Goal: Information Seeking & Learning: Learn about a topic

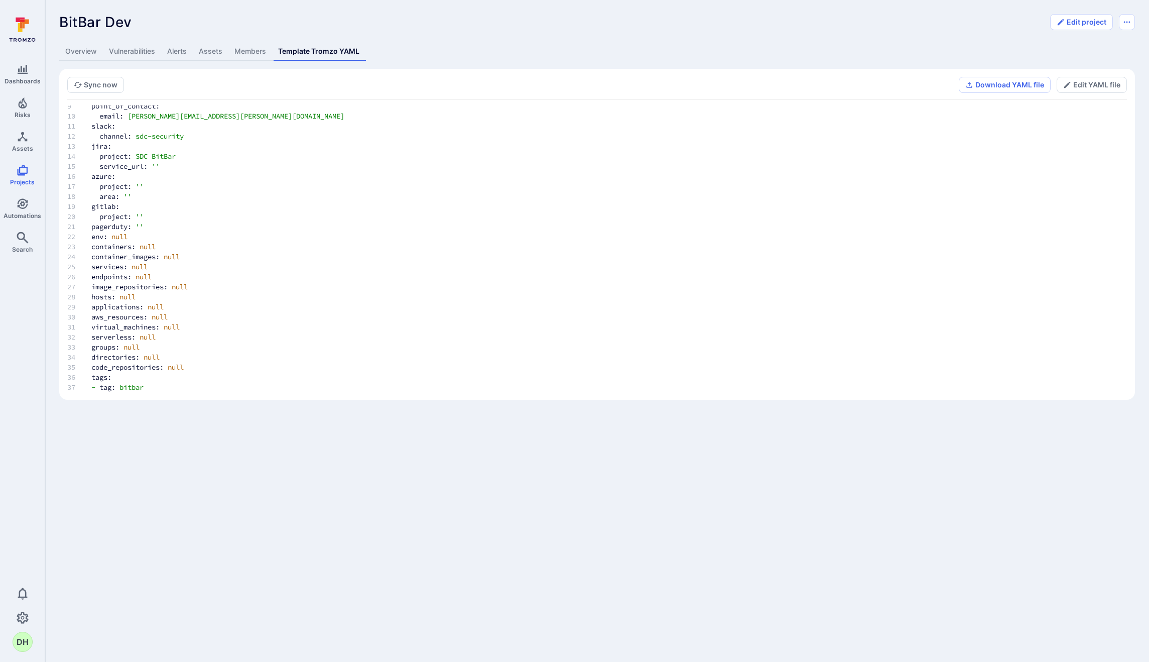
scroll to position [186, 0]
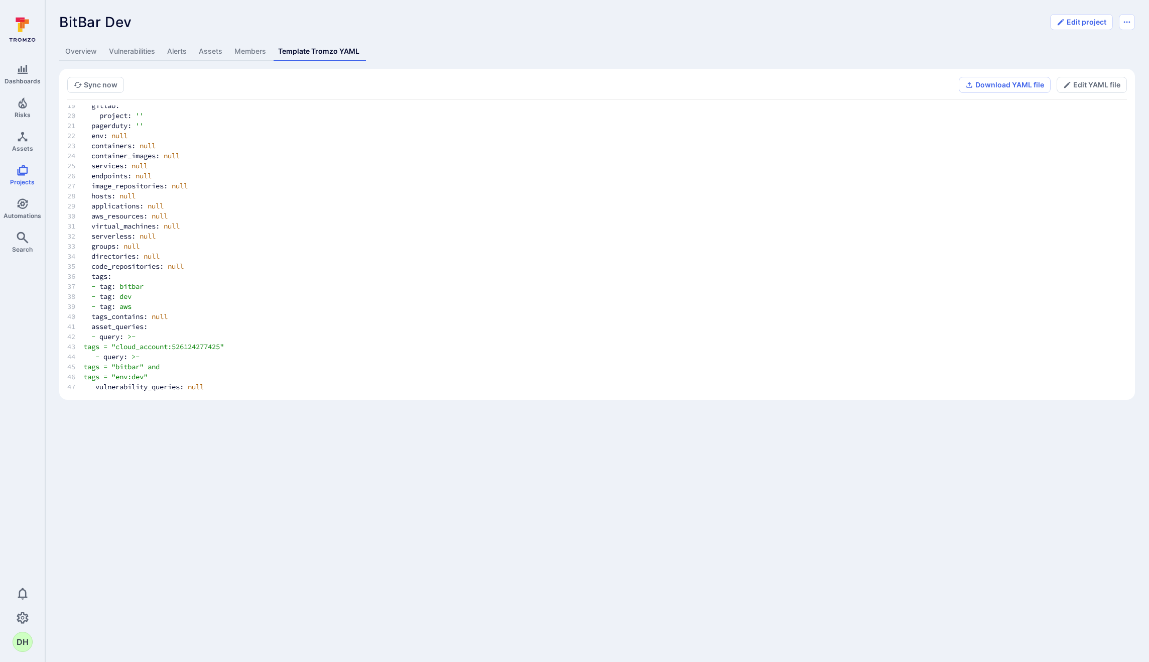
click at [160, 302] on td "- tag: aws" at bounding box center [209, 306] width 269 height 10
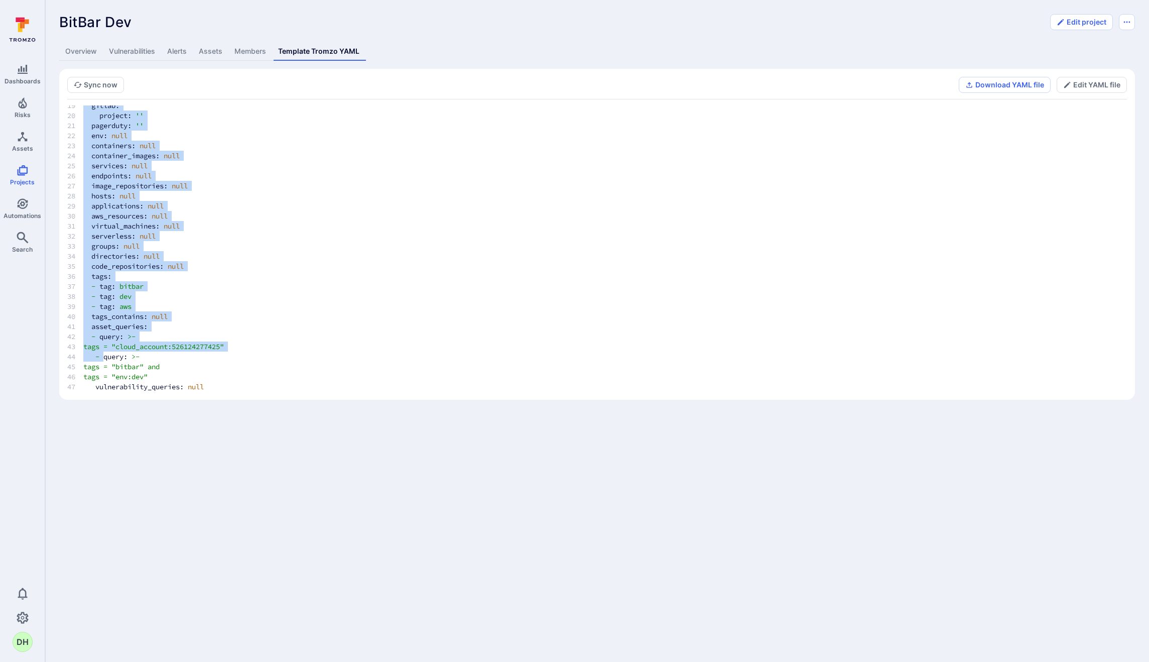
drag, startPoint x: 265, startPoint y: 348, endPoint x: 104, endPoint y: 352, distance: 160.2
click at [104, 352] on pre "version: 1 project: name: BitBar Dev parent_projects: - name: BitBar email: '' …" at bounding box center [597, 156] width 1060 height 472
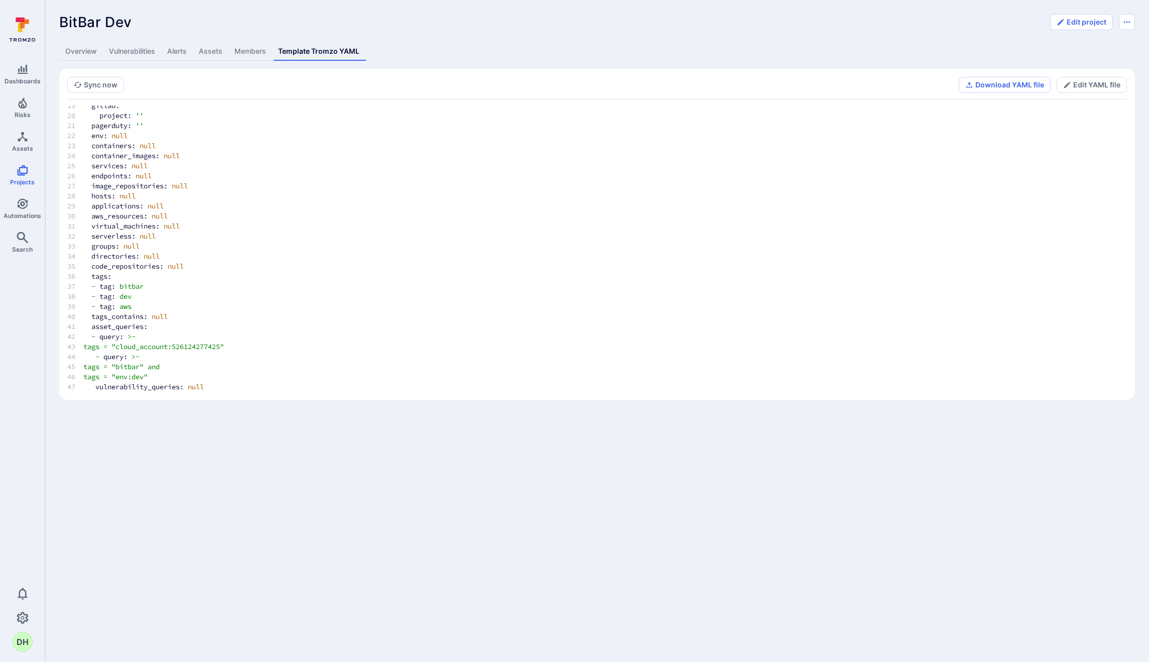
click at [160, 344] on span "tags = "cloud_account:526124277425"" at bounding box center [153, 346] width 141 height 9
drag, startPoint x: 109, startPoint y: 347, endPoint x: 256, endPoint y: 347, distance: 147.1
click at [224, 347] on span "tags = "cloud_account:526124277425"" at bounding box center [153, 346] width 141 height 9
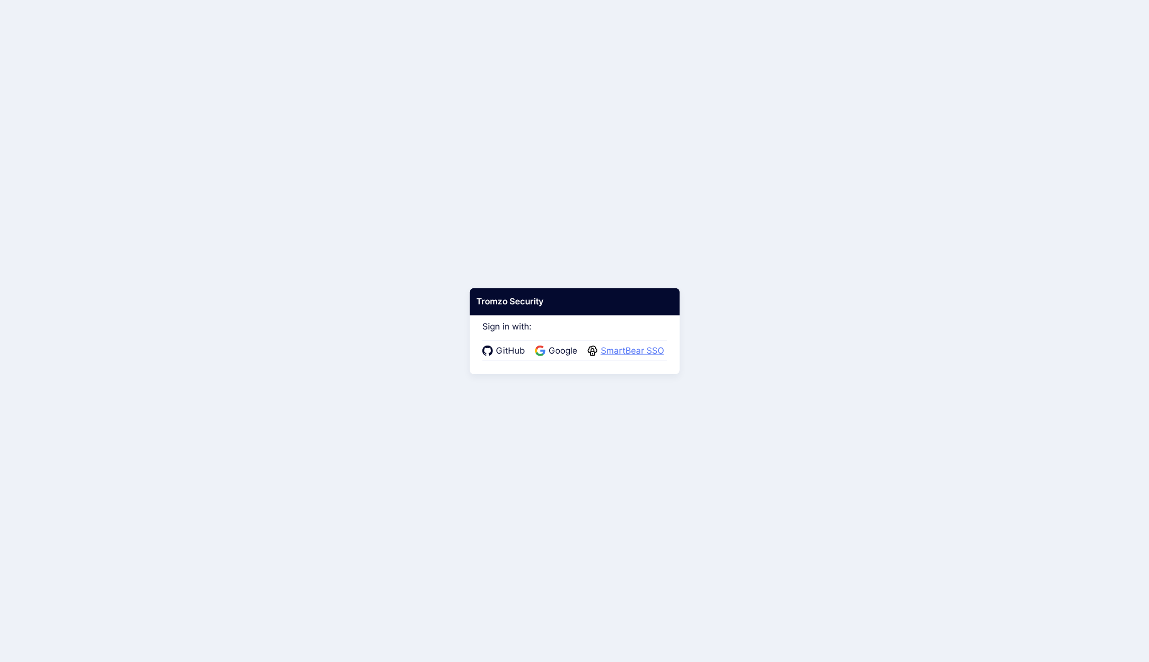
click at [655, 345] on span "SmartBear SSO" at bounding box center [632, 350] width 69 height 13
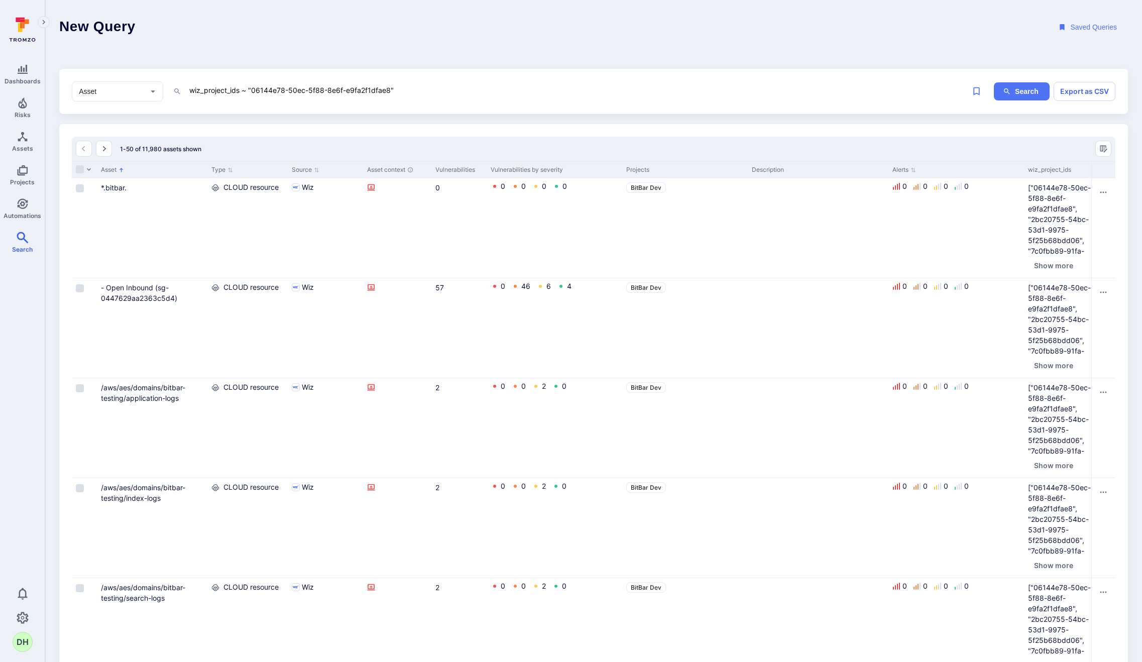
drag, startPoint x: 420, startPoint y: 86, endPoint x: 188, endPoint y: 92, distance: 232.5
click at [188, 92] on textarea "wiz_project_ids ~ "06144e78-50ec-5f88-8e6f-e9fa2f1dfae8"" at bounding box center [547, 90] width 718 height 13
click at [565, 91] on textarea "wiz_project_ids ~ "06144e78-50ec-5f88-8e6f-e9fa2f1dfae8"" at bounding box center [547, 90] width 718 height 13
drag, startPoint x: 424, startPoint y: 93, endPoint x: 175, endPoint y: 90, distance: 249.6
click at [175, 90] on div "wiz_project_ids ~ "06144e78-50ec-5f88-8e6f-e9fa2f1dfae8" x" at bounding box center [539, 91] width 733 height 15
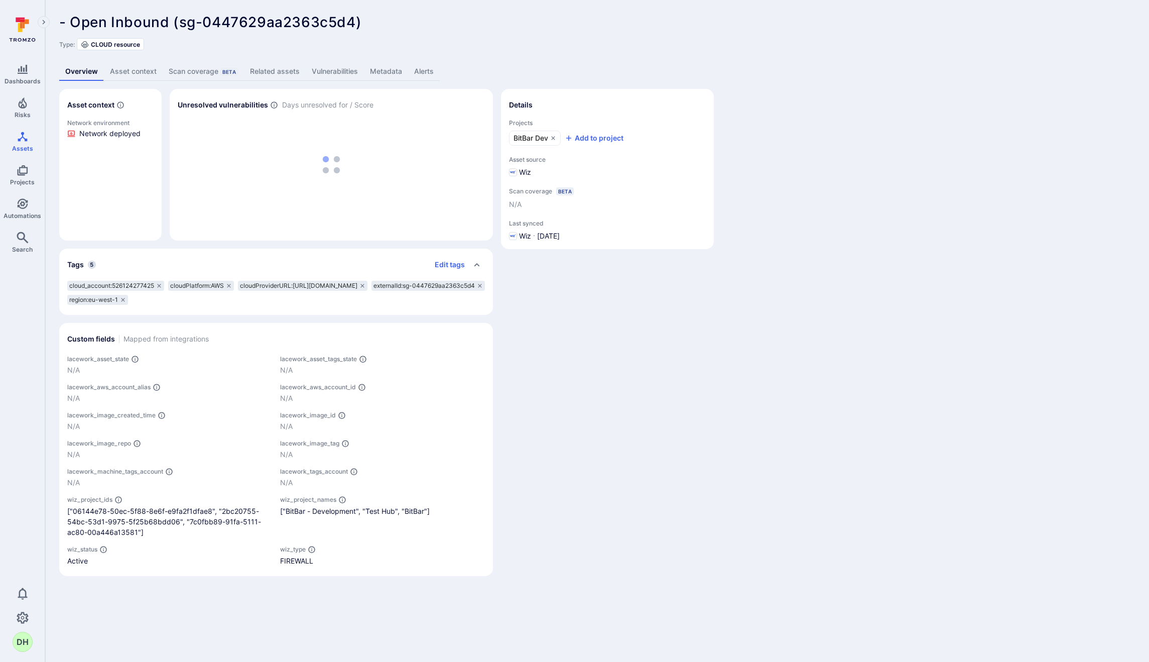
click at [396, 70] on link "Metadata" at bounding box center [386, 71] width 44 height 19
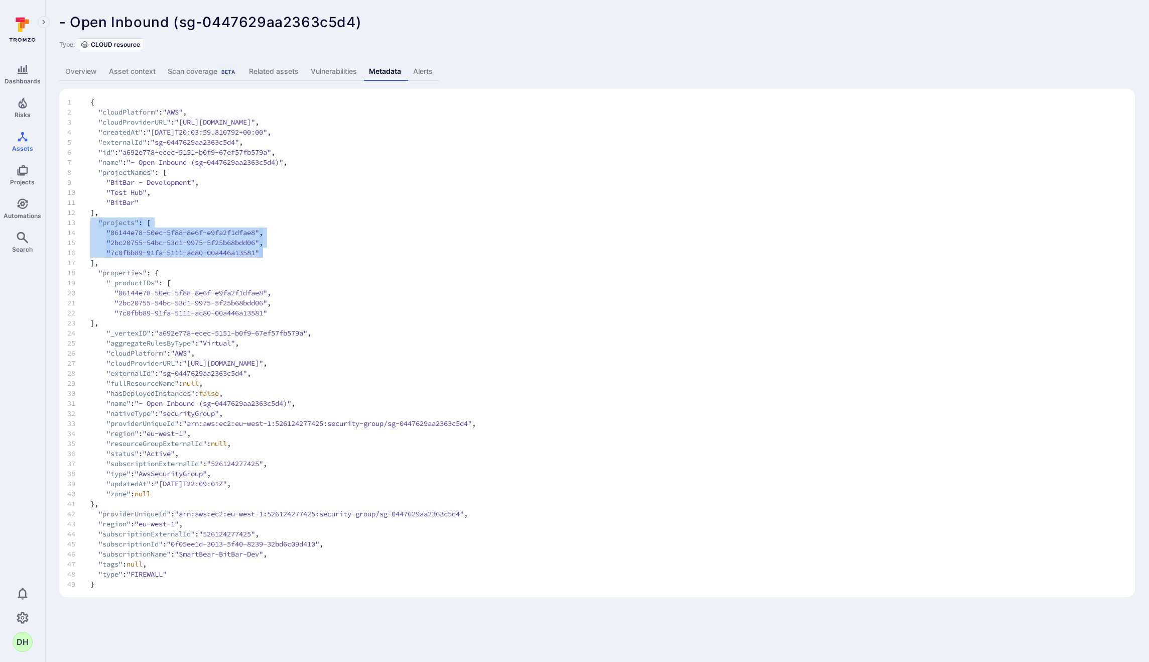
drag, startPoint x: 109, startPoint y: 264, endPoint x: 90, endPoint y: 224, distance: 44.0
click at [90, 224] on code "1 { 2 "cloudPlatform" : "AWS" , 3 "cloudProviderURL" : "https://eu-west-1.conso…" at bounding box center [597, 343] width 1060 height 492
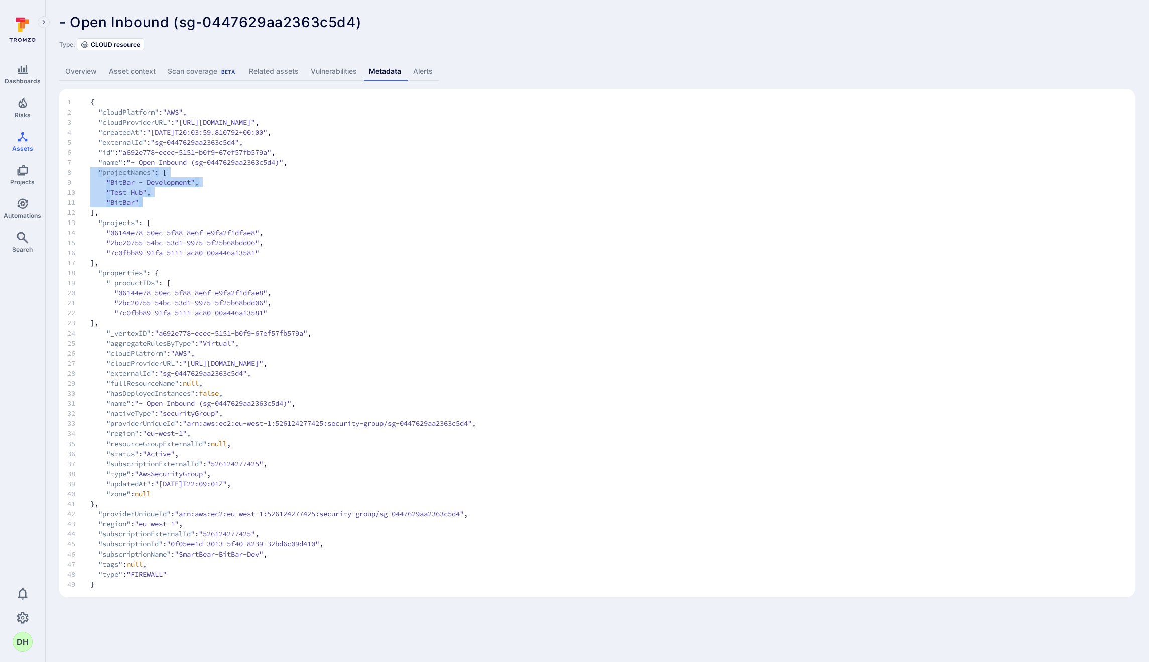
drag, startPoint x: 117, startPoint y: 211, endPoint x: 77, endPoint y: 172, distance: 55.7
click at [77, 172] on code "1 { 2 "cloudPlatform" : "AWS" , 3 "cloudProviderURL" : "https://eu-west-1.conso…" at bounding box center [597, 343] width 1060 height 492
click at [172, 203] on span "11 "BitBar"" at bounding box center [597, 202] width 1060 height 10
click at [21, 176] on icon "Projects" at bounding box center [23, 170] width 12 height 12
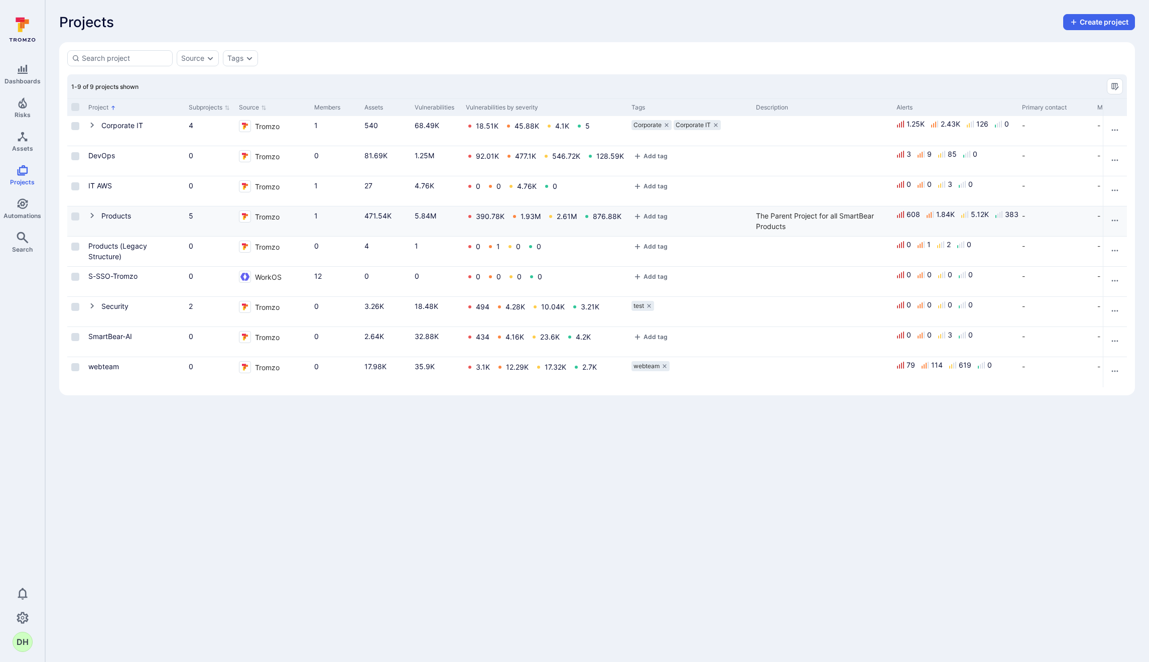
click at [91, 216] on icon "Cell for Project" at bounding box center [92, 215] width 8 height 8
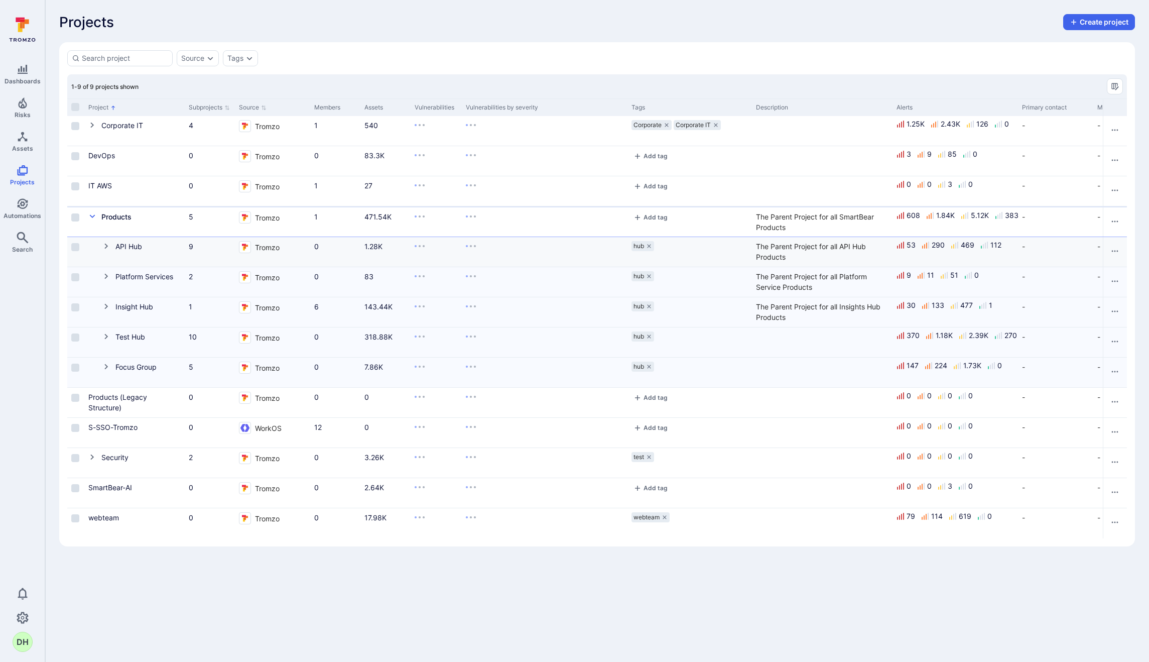
click at [106, 246] on icon "Cell for Project" at bounding box center [106, 247] width 4 height 6
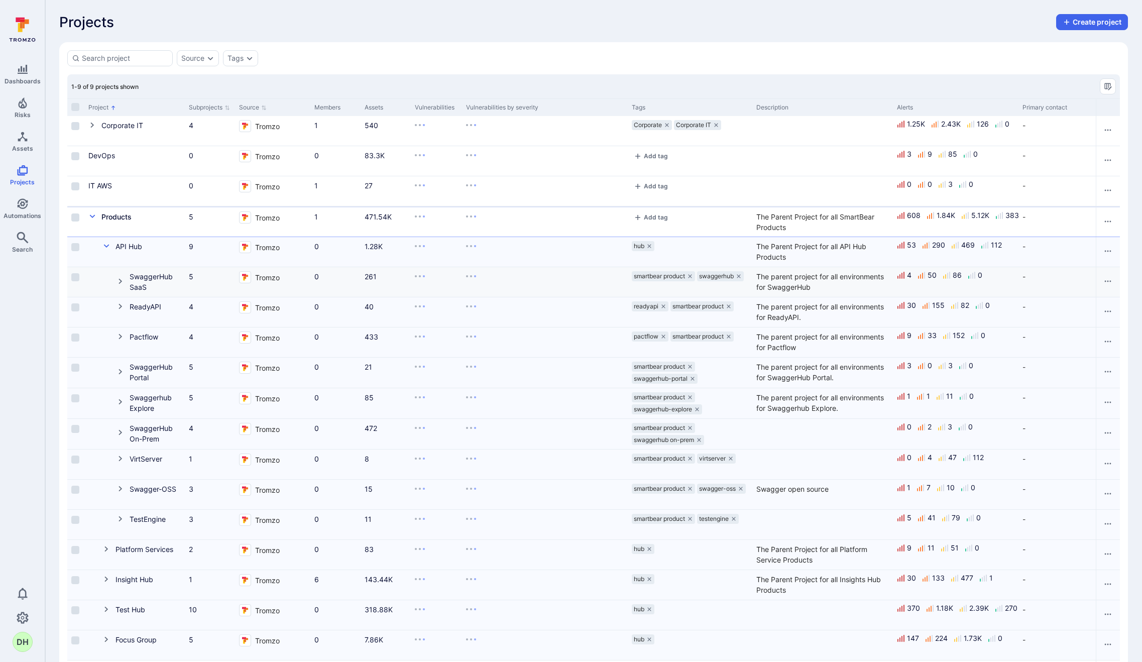
click at [121, 282] on icon "Cell for Project" at bounding box center [120, 281] width 8 height 8
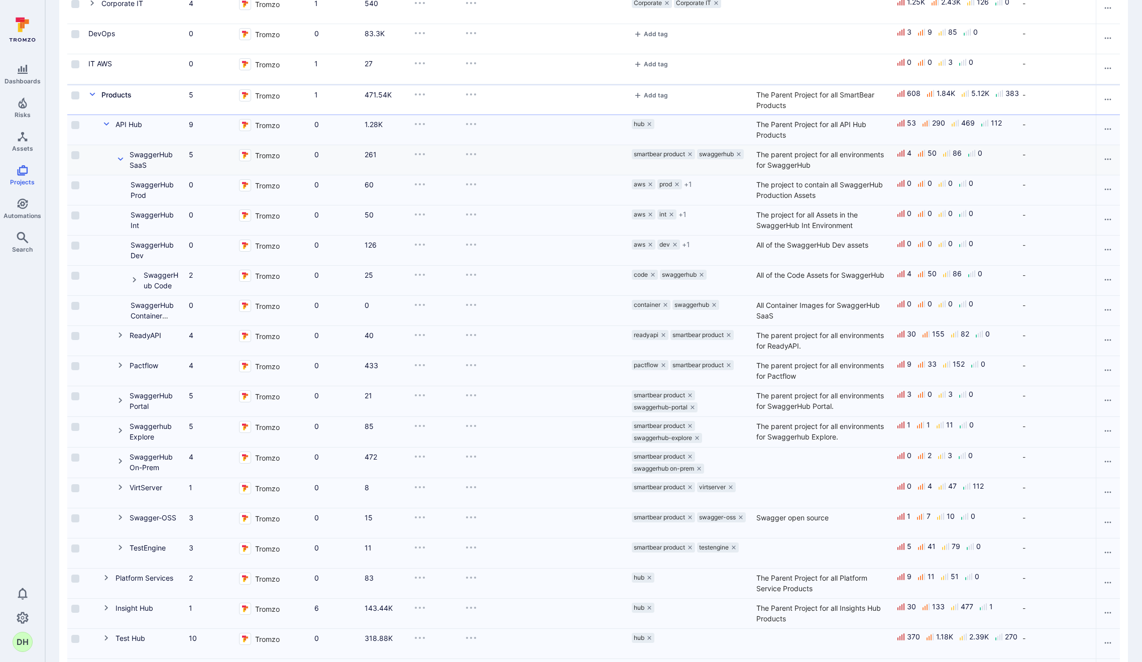
scroll to position [27, 0]
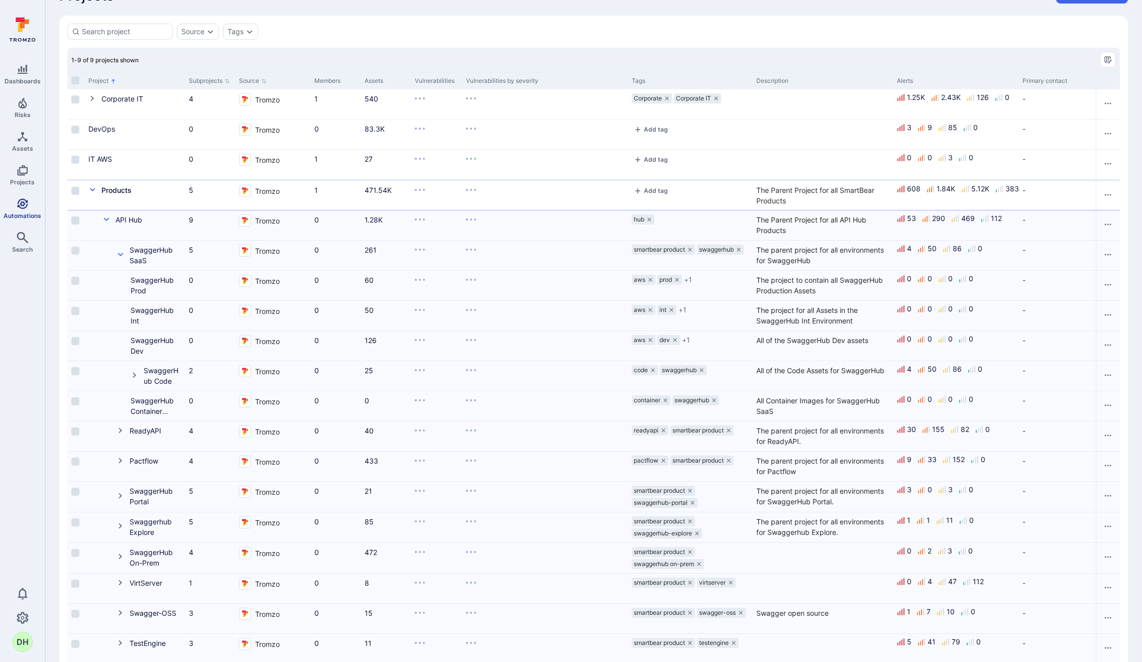
click at [29, 202] on link "Automations" at bounding box center [22, 209] width 45 height 30
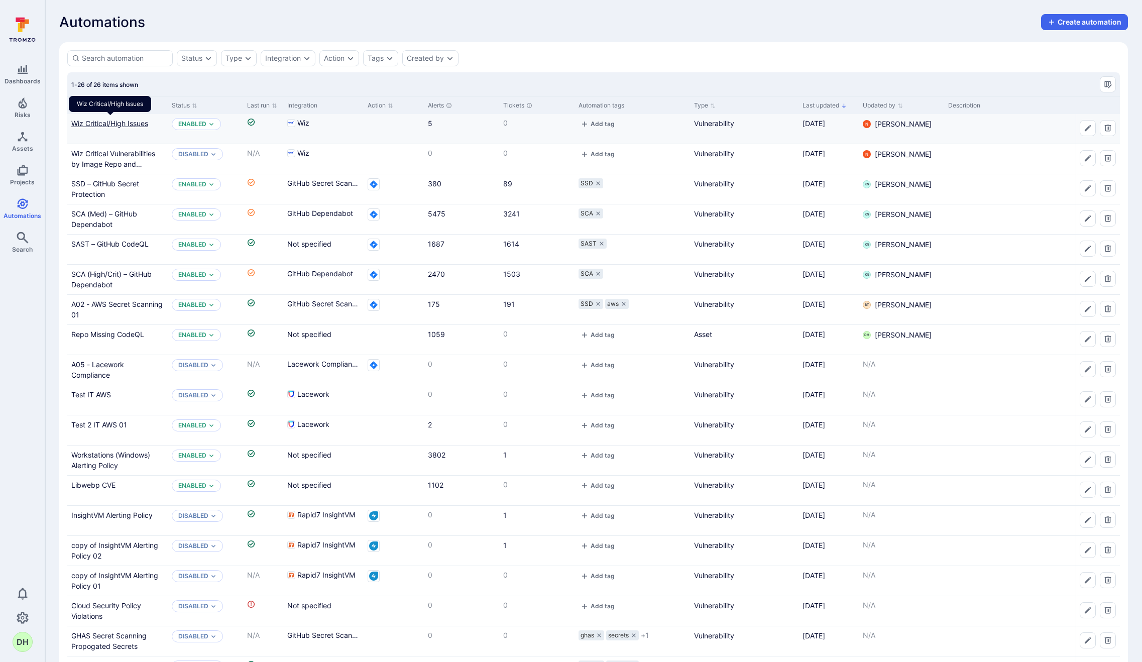
click at [126, 126] on link "Wiz Critical/High Issues" at bounding box center [109, 123] width 77 height 9
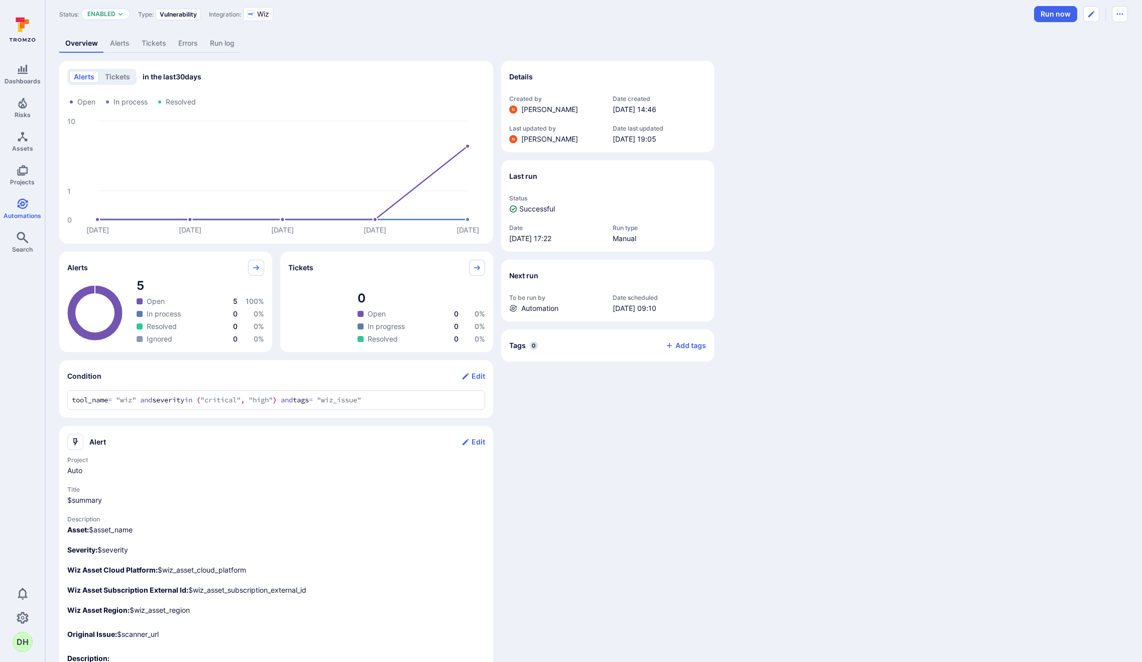
scroll to position [39, 0]
